Goal: Find specific page/section: Find specific page/section

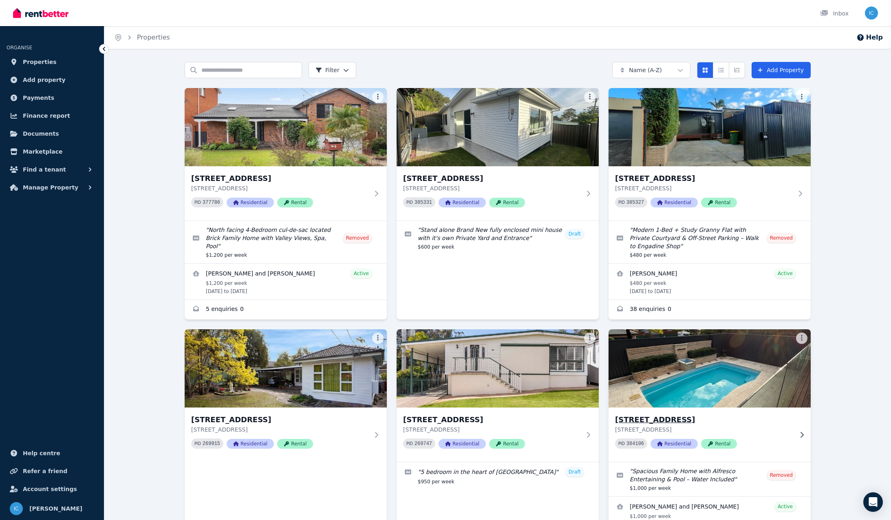
click at [693, 393] on img at bounding box center [709, 368] width 212 height 82
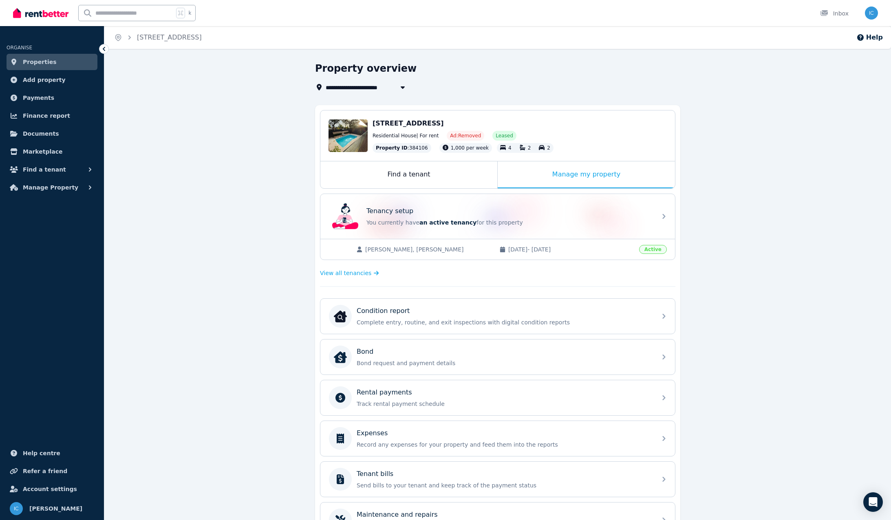
click at [431, 249] on span "[PERSON_NAME], [PERSON_NAME]" at bounding box center [428, 249] width 126 height 8
click at [351, 275] on span "View all tenancies" at bounding box center [345, 273] width 51 height 8
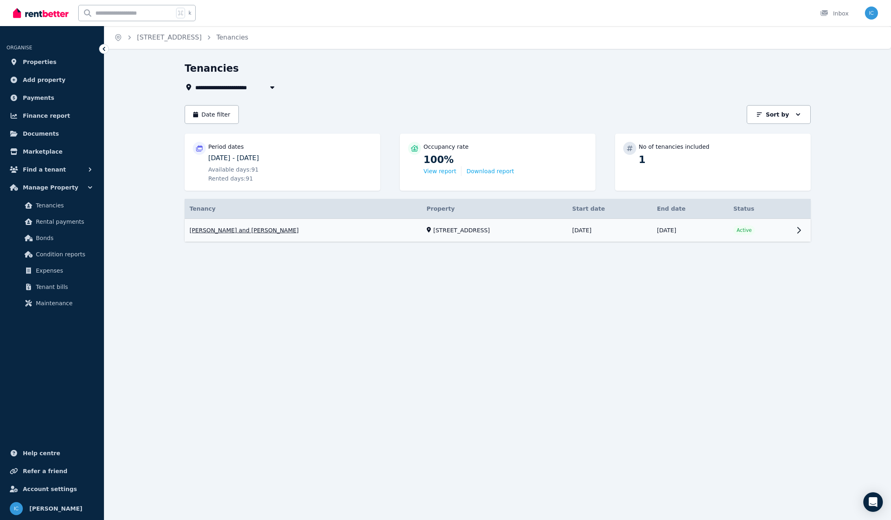
click at [275, 231] on link "View property details" at bounding box center [498, 230] width 626 height 23
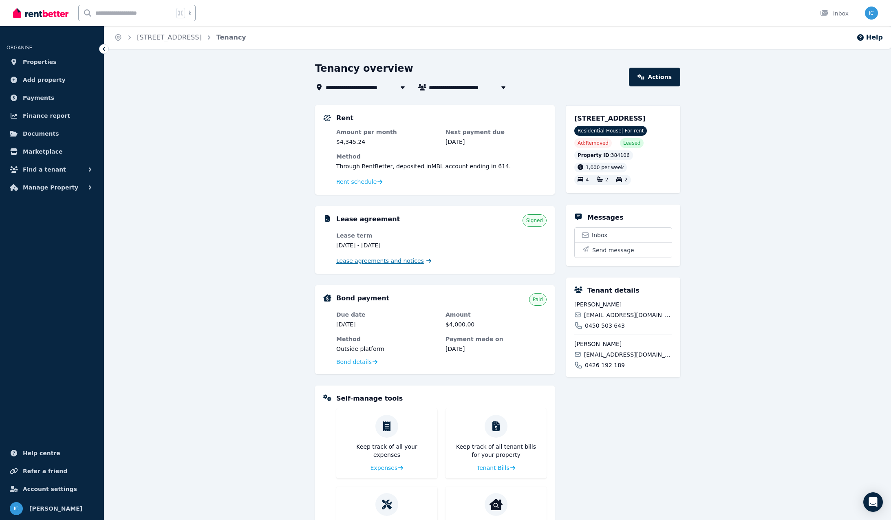
click at [414, 259] on span "Lease agreements and notices" at bounding box center [380, 261] width 88 height 8
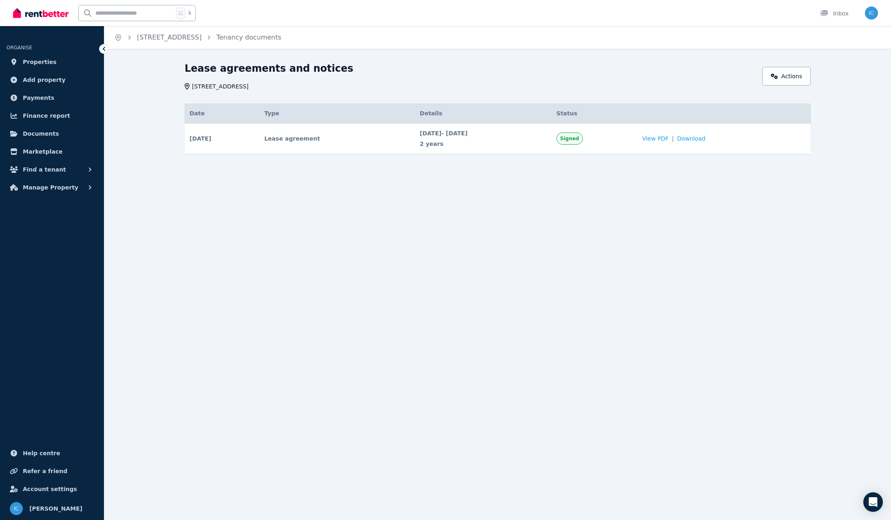
drag, startPoint x: 410, startPoint y: 133, endPoint x: 495, endPoint y: 133, distance: 85.2
click at [495, 133] on span "[DATE] - [DATE]" at bounding box center [483, 133] width 127 height 8
copy span "[DATE] - [DATE]"
